Goal: Task Accomplishment & Management: Manage account settings

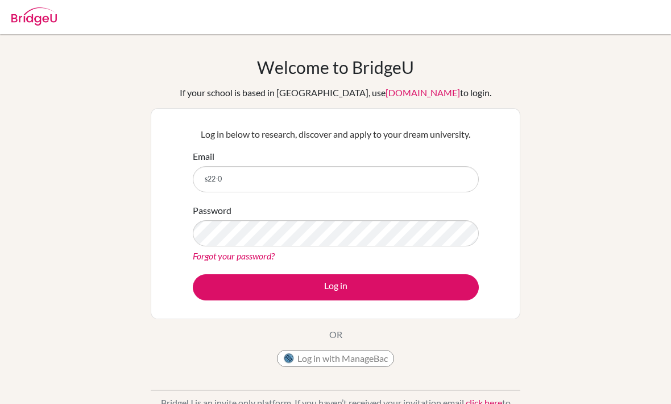
scroll to position [20, 0]
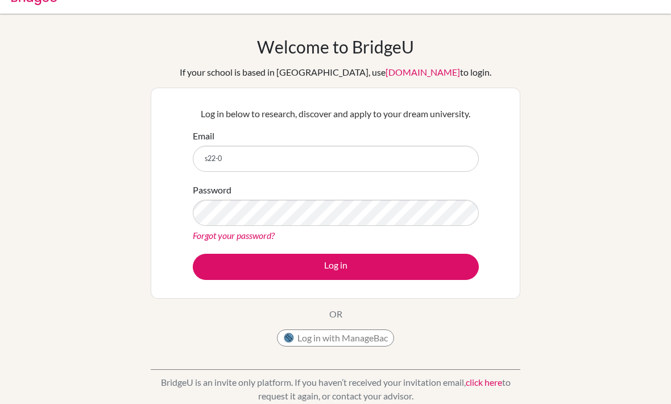
click at [414, 158] on input "s22-0" at bounding box center [336, 159] width 286 height 26
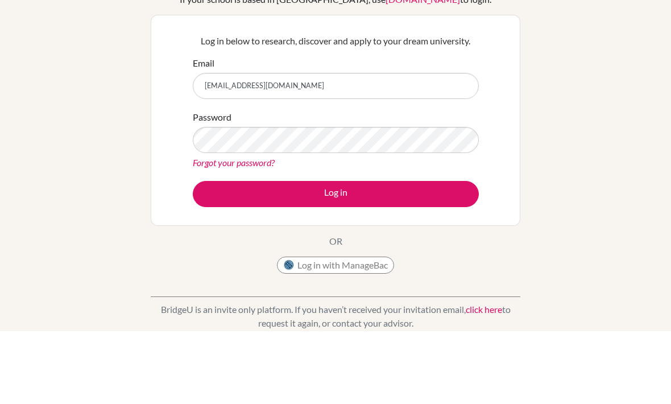
type input "[EMAIL_ADDRESS][DOMAIN_NAME]"
click at [385, 229] on div "Forgot your password?" at bounding box center [336, 236] width 286 height 14
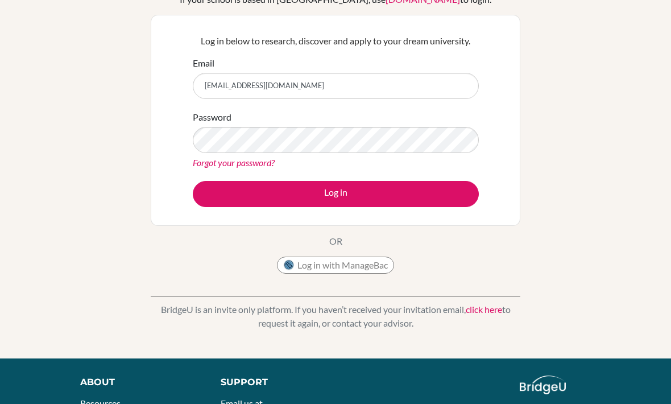
click at [260, 166] on link "Forgot your password?" at bounding box center [234, 162] width 82 height 11
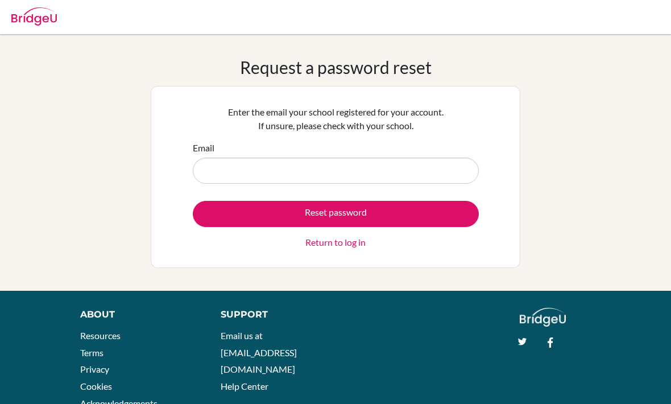
click at [470, 162] on input "Email" at bounding box center [336, 170] width 286 height 26
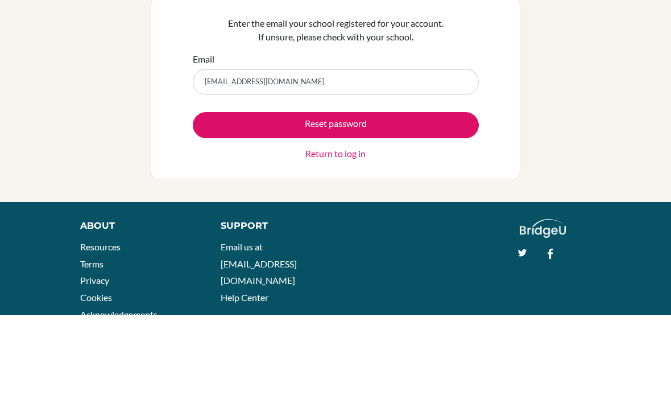
type input "[EMAIL_ADDRESS][DOMAIN_NAME]"
click at [455, 201] on button "Reset password" at bounding box center [336, 214] width 286 height 26
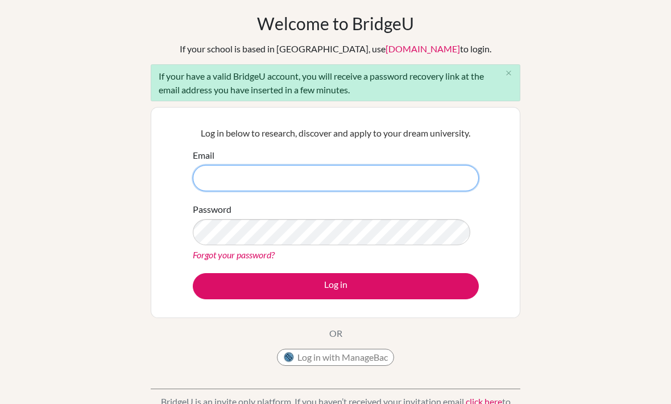
scroll to position [44, 0]
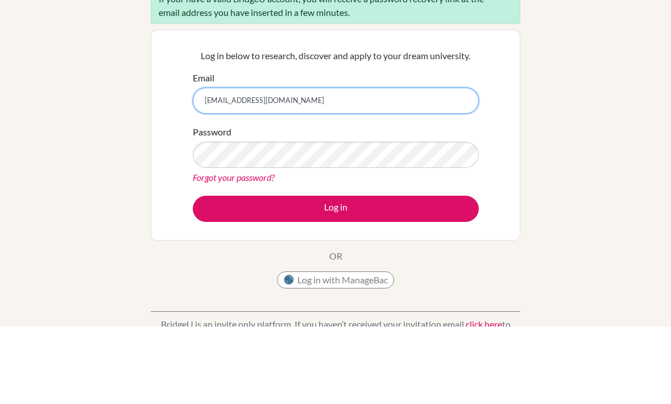
type input "[EMAIL_ADDRESS][DOMAIN_NAME]"
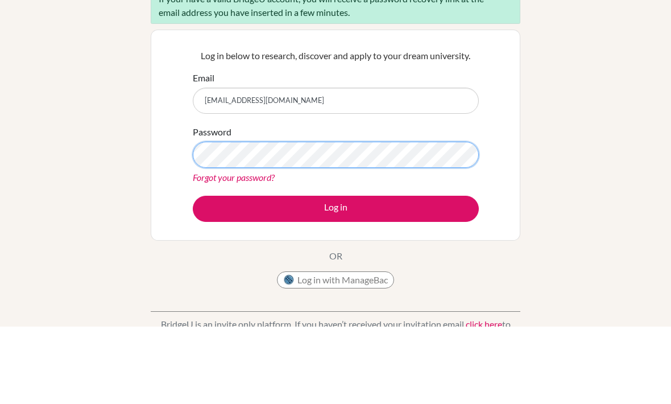
click at [335, 273] on button "Log in" at bounding box center [336, 286] width 286 height 26
